Goal: Complete application form: Complete application form

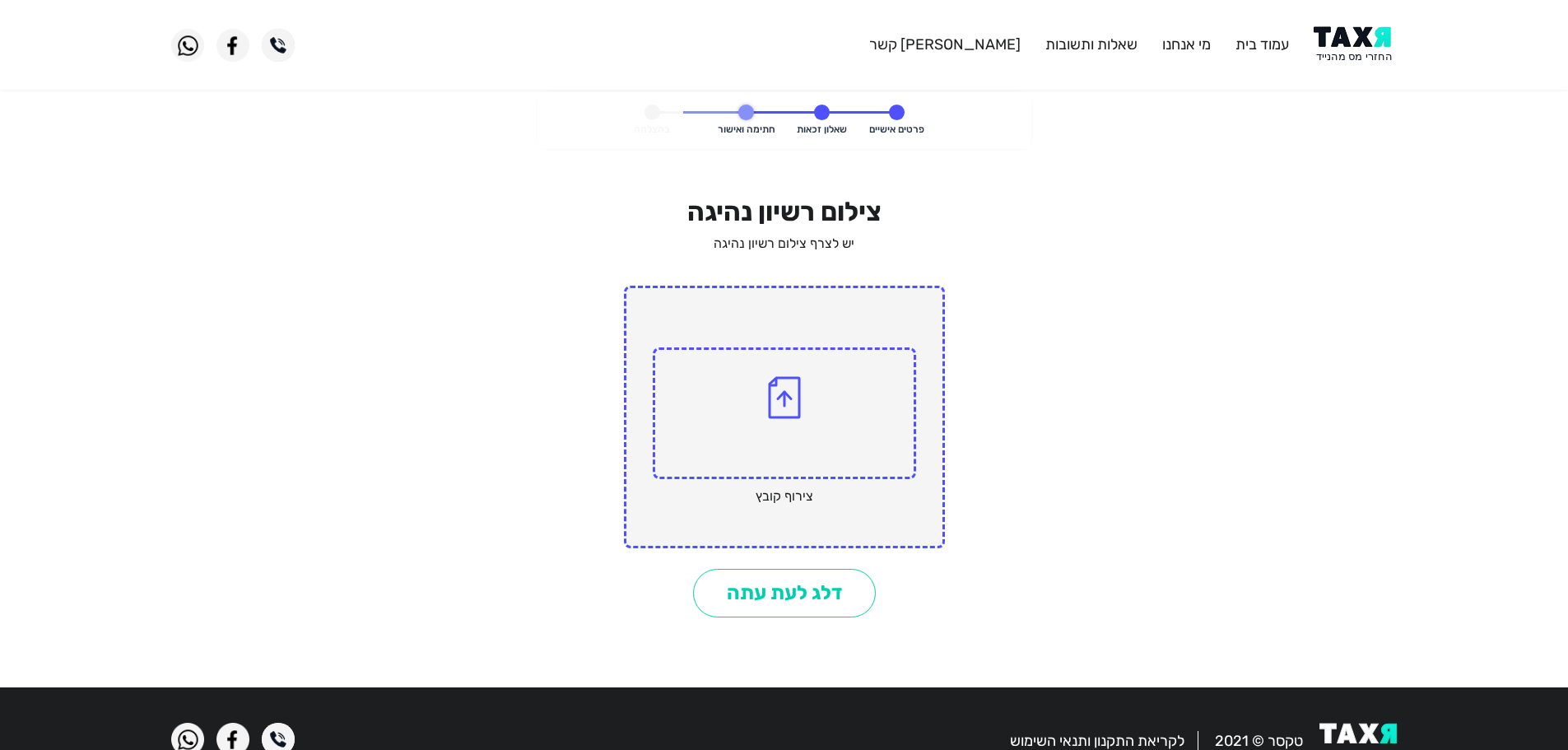
click at [794, 373] on span at bounding box center [784, 413] width 263 height 132
click at [0, 0] on input "file" at bounding box center [0, 0] width 0 height 0
click at [767, 422] on span at bounding box center [784, 413] width 263 height 132
click at [0, 0] on input "file" at bounding box center [0, 0] width 0 height 0
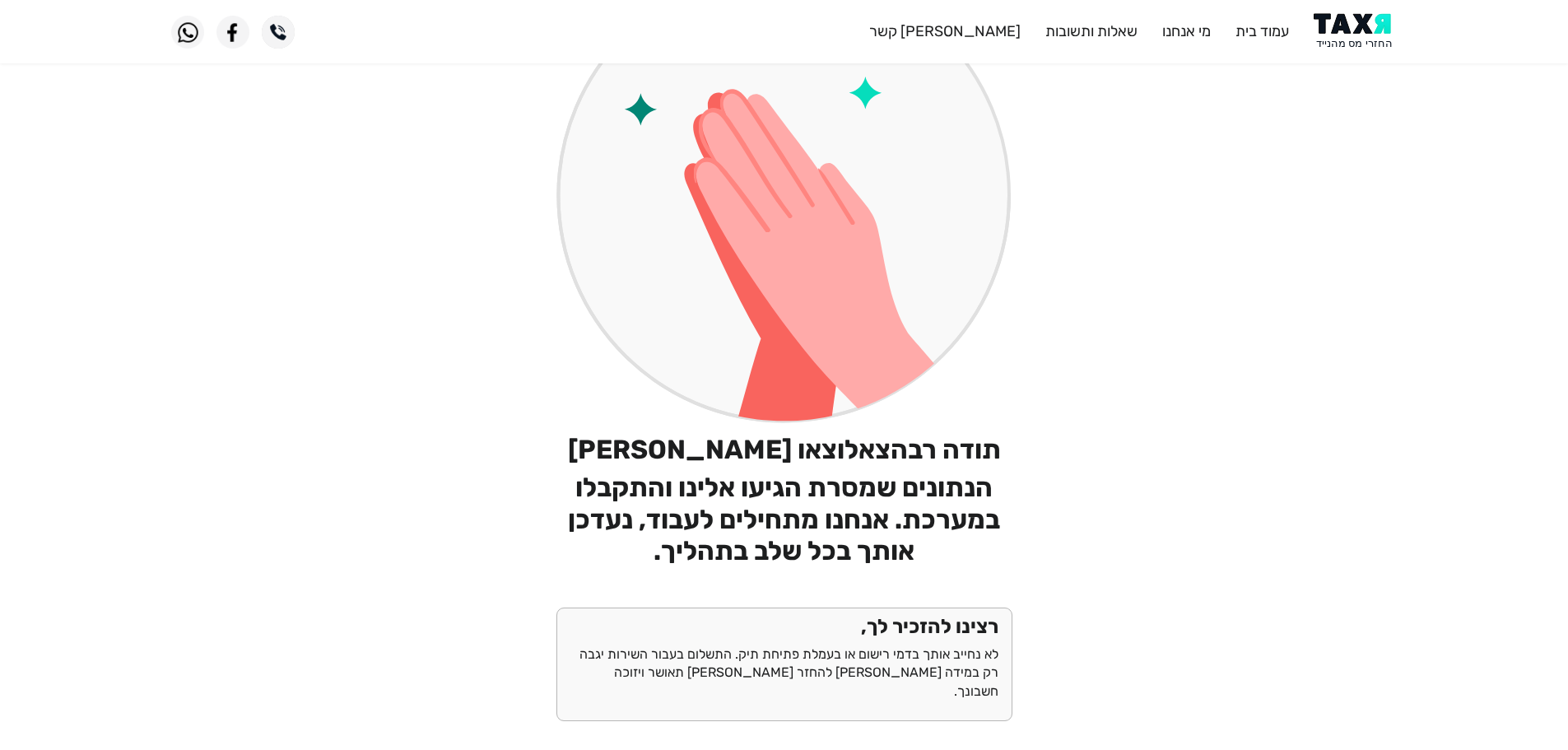
scroll to position [367, 0]
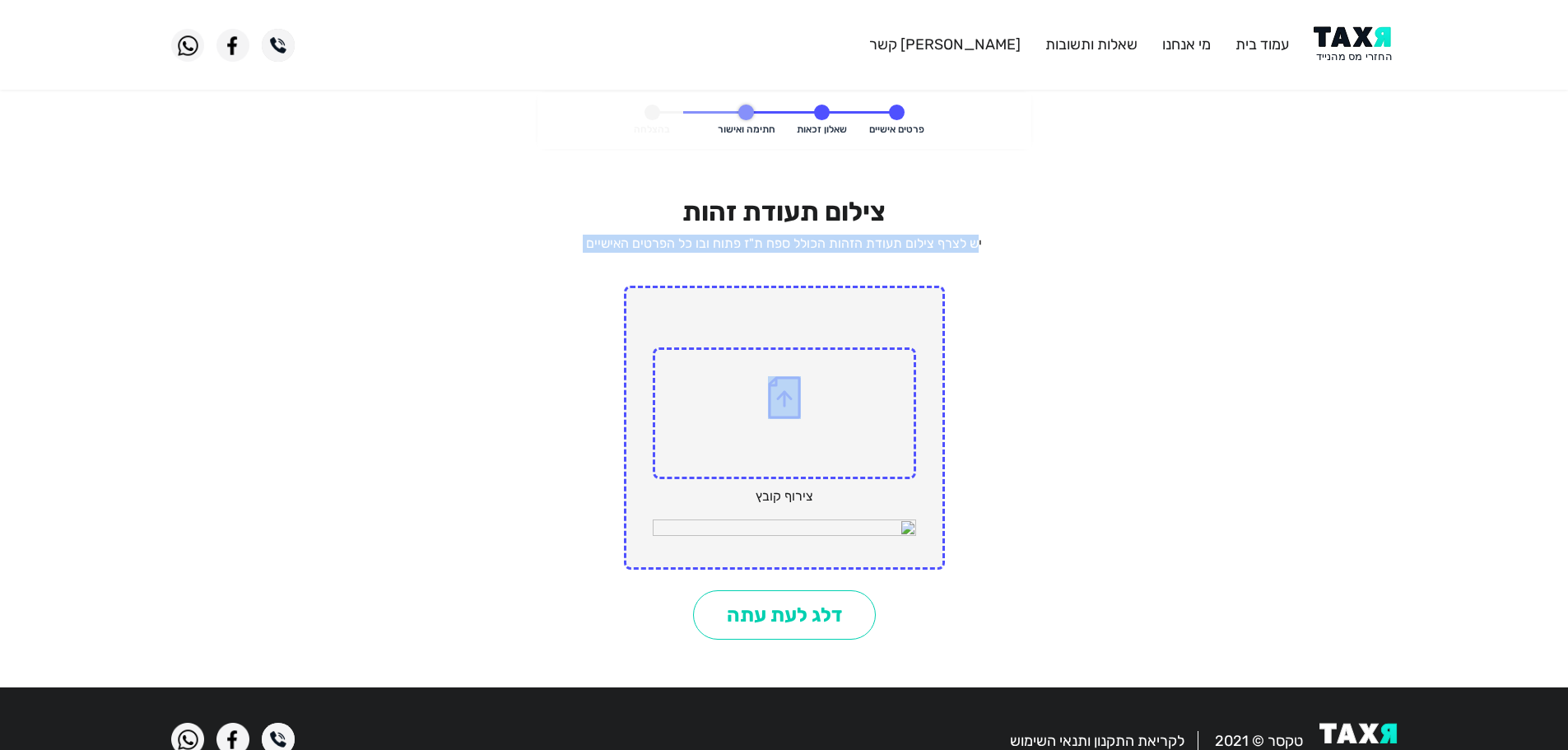
drag, startPoint x: 980, startPoint y: 245, endPoint x: 598, endPoint y: 255, distance: 382.1
click at [598, 255] on div "צילום תעודת זהות יש לצרף צילום תעודת הזהות הכולל ספח ת"ז פתוח ובו כל הפרטים האי…" at bounding box center [784, 417] width 456 height 443
click at [1030, 253] on form "פרטים אישיים שאלון זכאות חתימה ואישור בהצלחה צילום תעודת זהות יש לצרף צילום תעו…" at bounding box center [784, 382] width 494 height 582
click at [913, 239] on p "יש לצרף צילום תעודת הזהות הכולל ספח ת"ז פתוח ובו כל הפרטים האישיים" at bounding box center [784, 243] width 456 height 18
click at [911, 244] on p "יש לצרף צילום תעודת הזהות הכולל ספח ת"ז פתוח ובו כל הפרטים האישיים" at bounding box center [784, 243] width 456 height 18
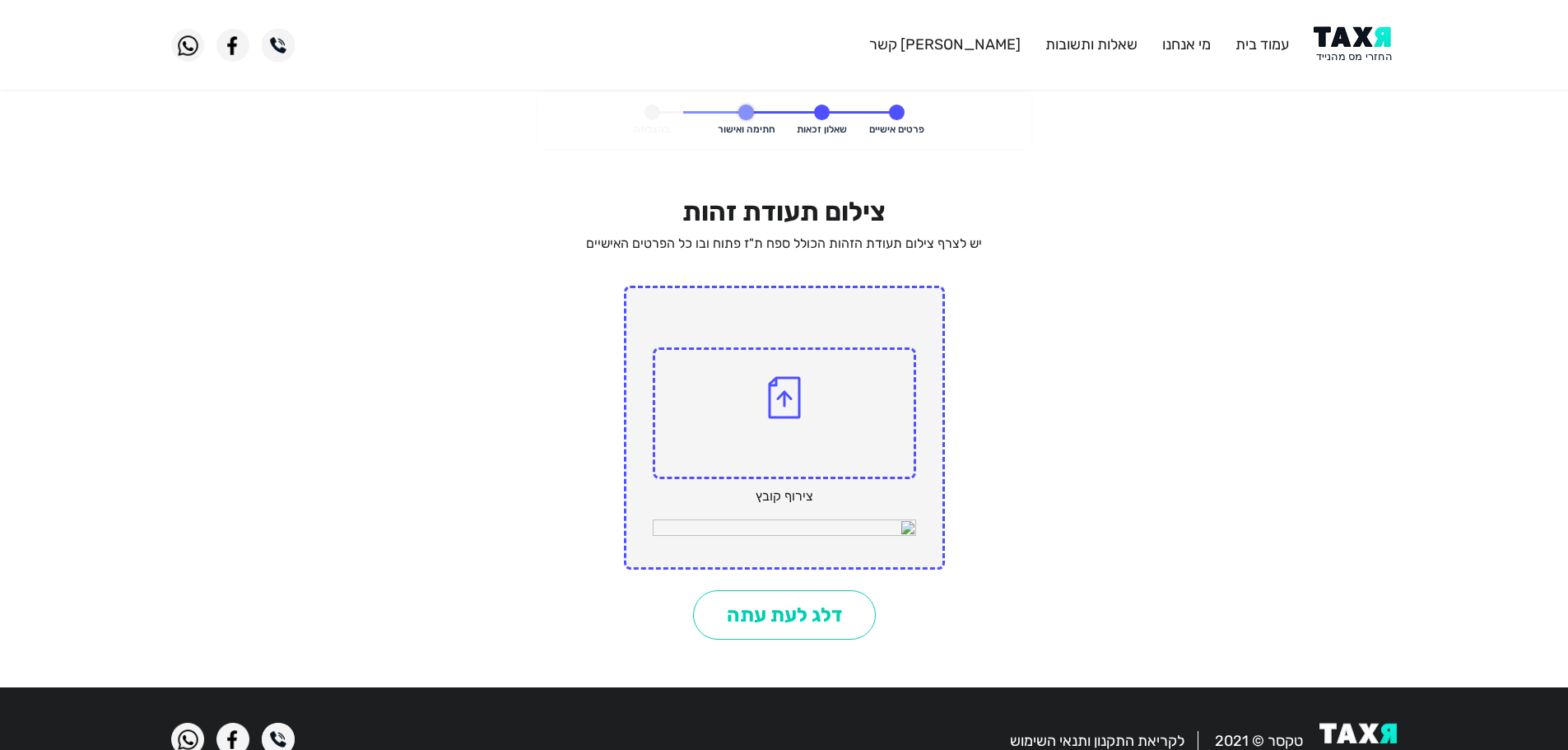
click at [786, 433] on span at bounding box center [784, 413] width 263 height 132
click at [0, 0] on input "file" at bounding box center [0, 0] width 0 height 0
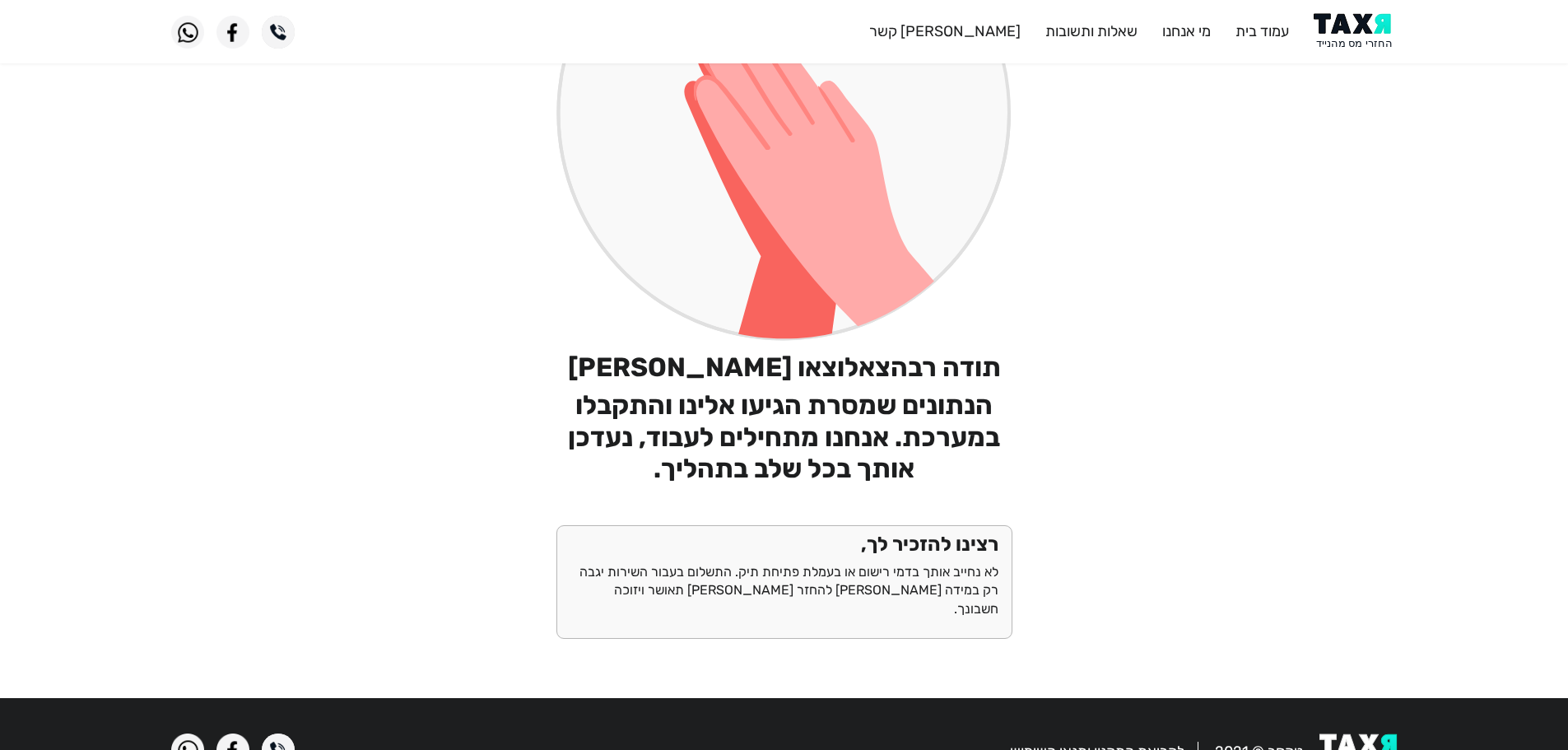
scroll to position [367, 0]
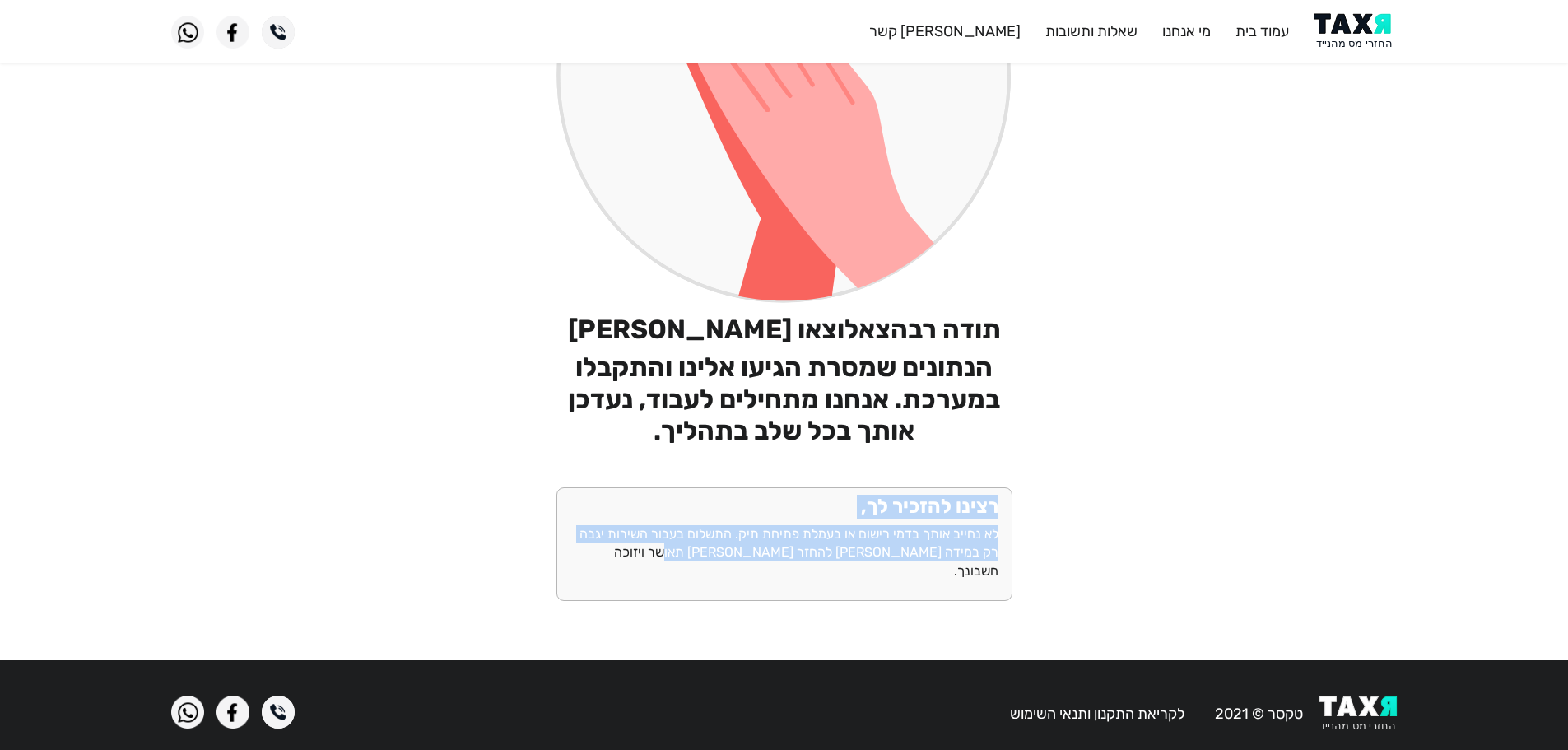
drag, startPoint x: 997, startPoint y: 505, endPoint x: 692, endPoint y: 561, distance: 310.1
click at [692, 561] on div "רצינו להזכיר לך, לא נחייב אותך בדמי רישום או בעמלת פתיחת תיק. התשלום בעבור השיר…" at bounding box center [784, 543] width 456 height 113
click at [795, 556] on p "לא נחייב אותך בדמי רישום או בעמלת פתיחת תיק. התשלום בעבור השירות יגבה רק במידה …" at bounding box center [784, 553] width 428 height 55
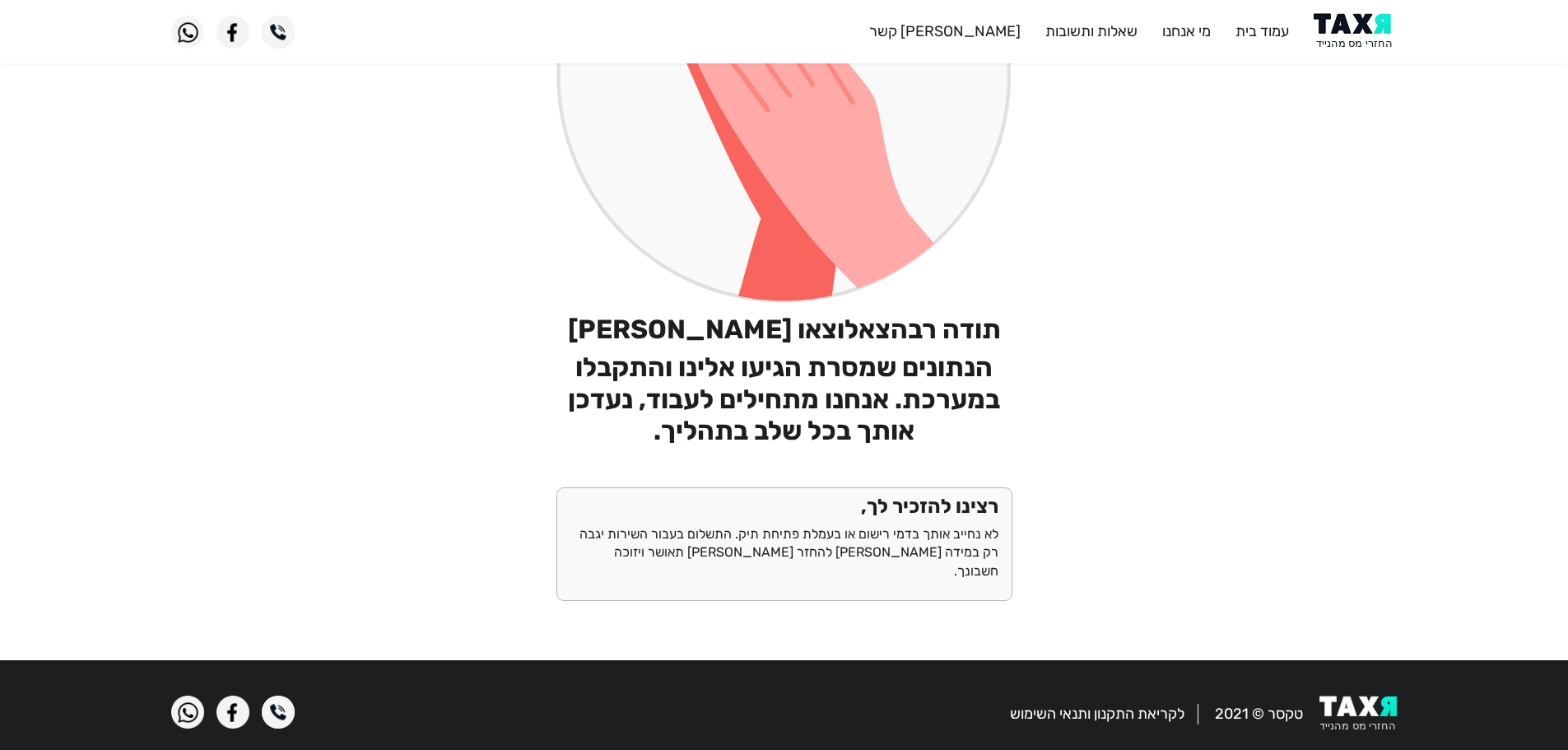
scroll to position [0, 0]
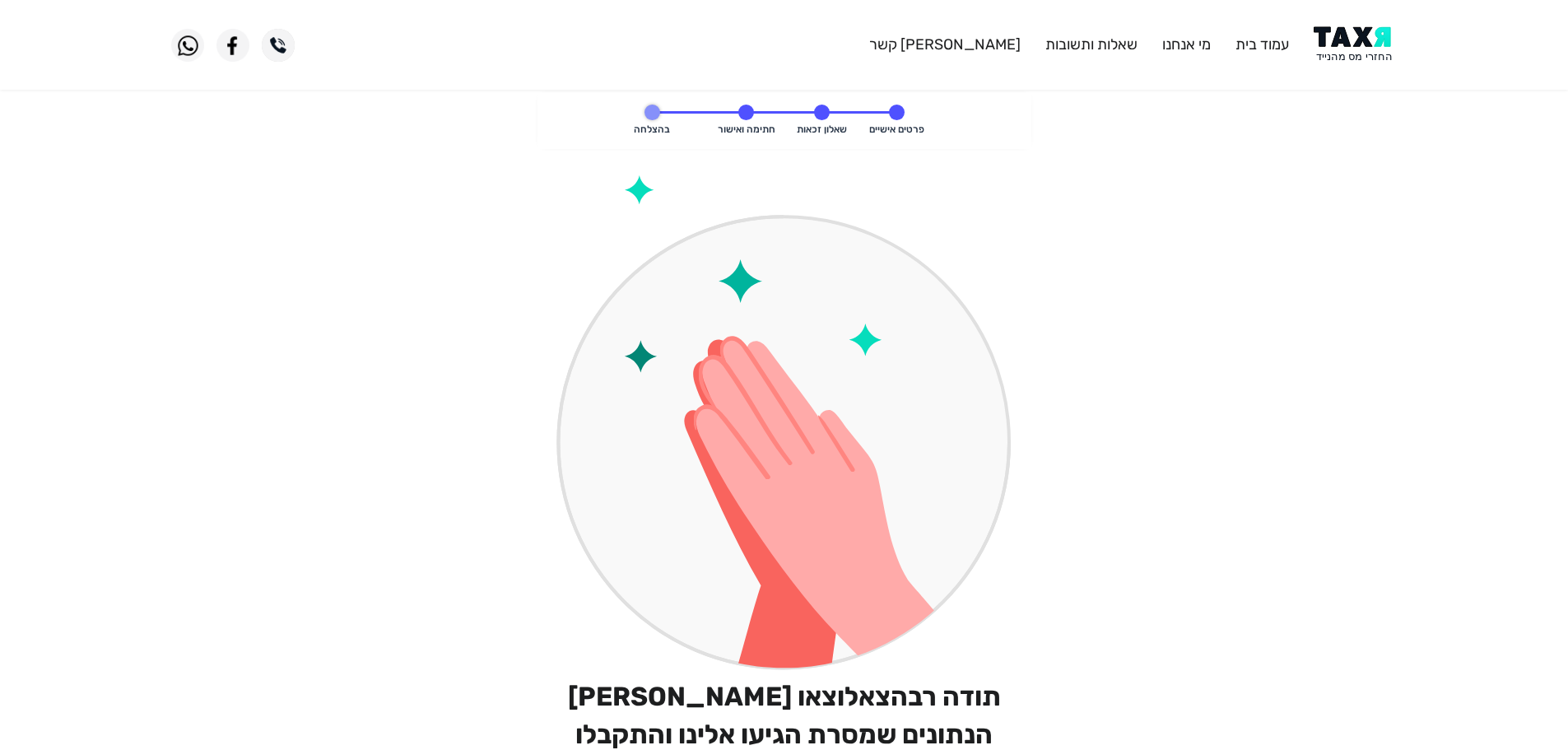
click at [746, 109] on span at bounding box center [747, 112] width 16 height 16
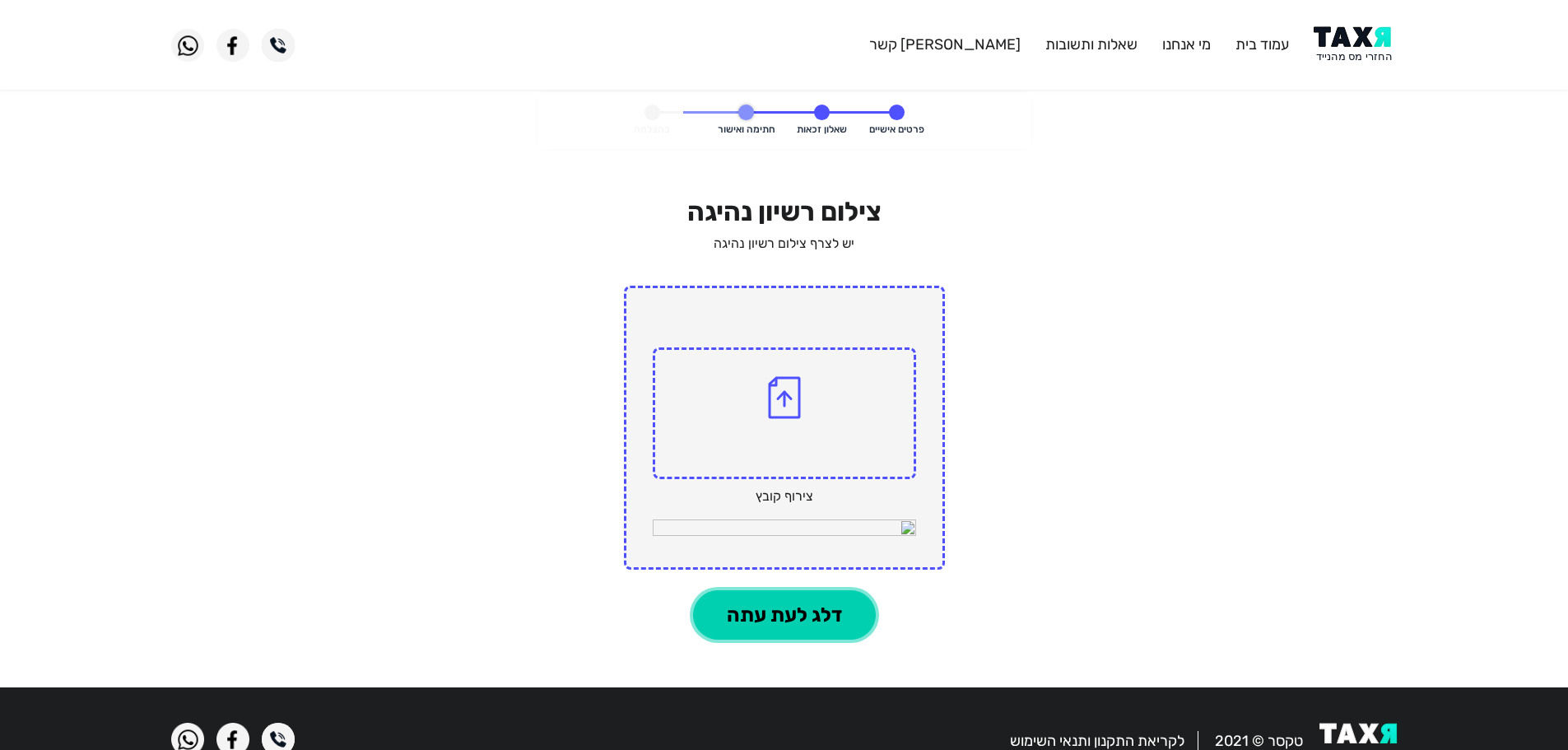
click at [786, 619] on button "דלג לעת עתה" at bounding box center [784, 615] width 183 height 49
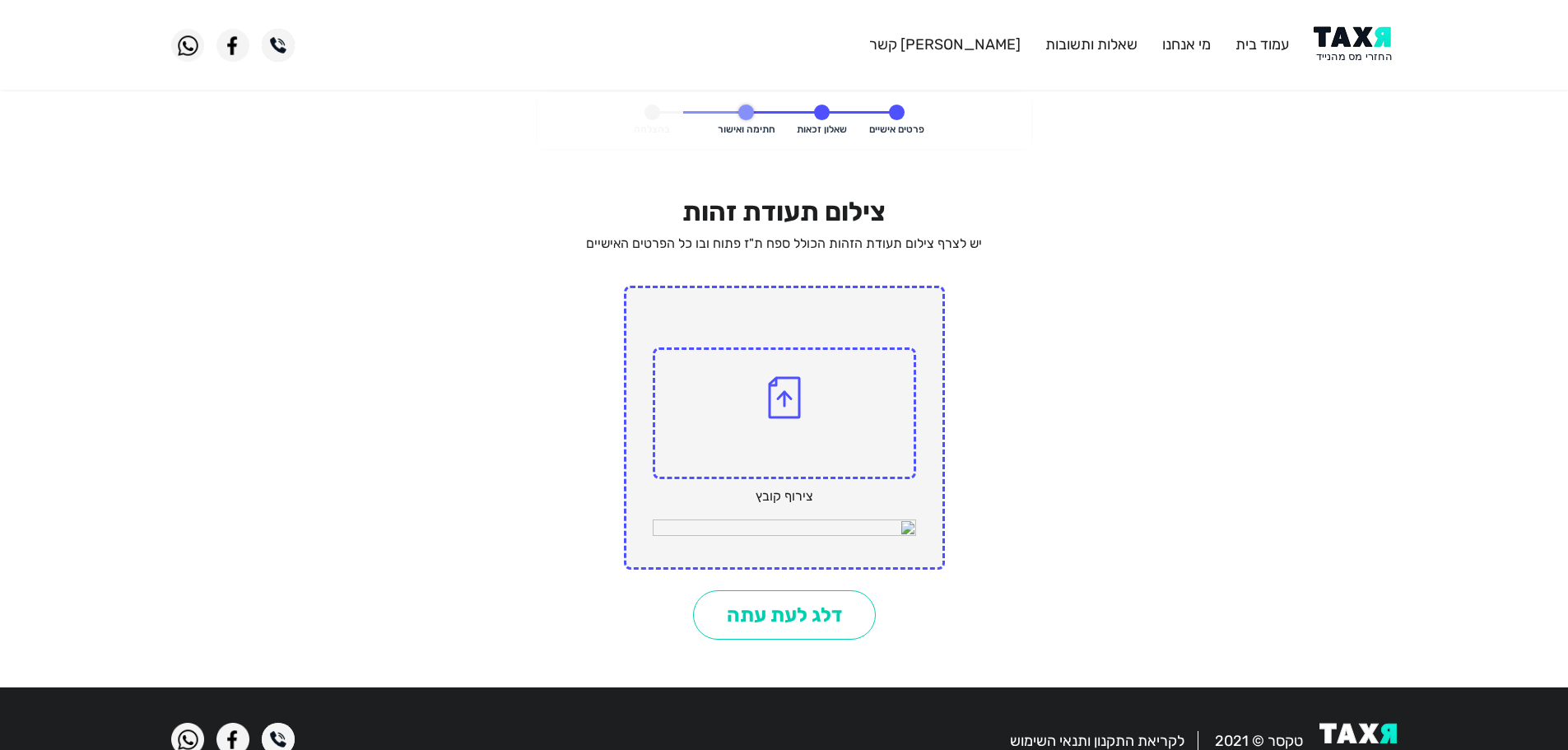
click at [790, 447] on span at bounding box center [784, 413] width 263 height 132
click at [0, 0] on input "file" at bounding box center [0, 0] width 0 height 0
